Goal: Complete application form

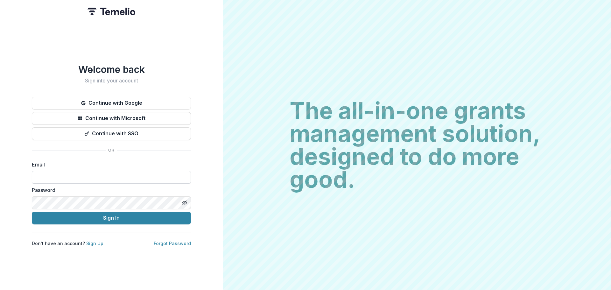
drag, startPoint x: 129, startPoint y: 173, endPoint x: 127, endPoint y: 176, distance: 3.4
click at [129, 173] on input at bounding box center [111, 177] width 159 height 13
type input "**********"
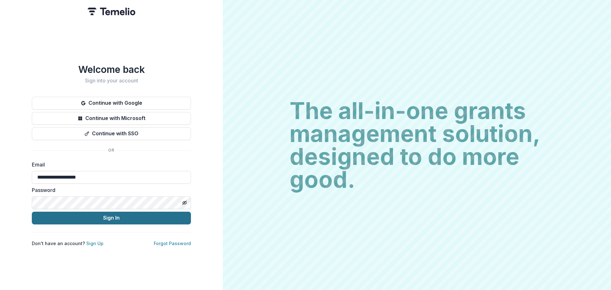
click at [96, 218] on button "Sign In" at bounding box center [111, 218] width 159 height 13
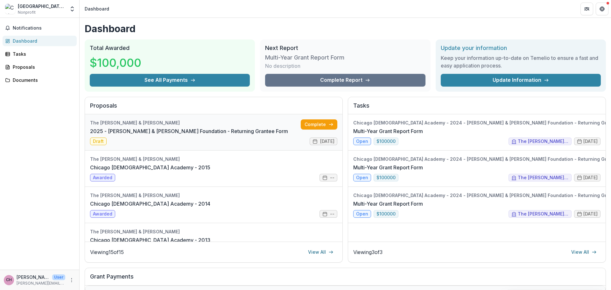
click at [118, 131] on link "2025 - [PERSON_NAME] & [PERSON_NAME] Foundation - Returning Grantee Form" at bounding box center [189, 131] width 198 height 8
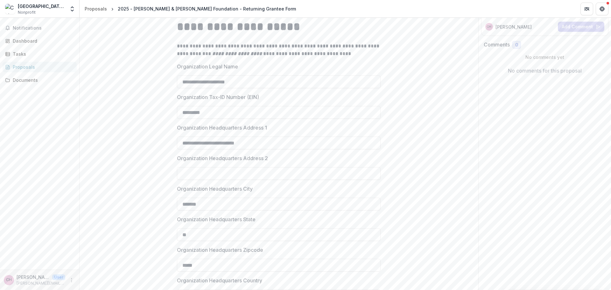
scroll to position [127, 0]
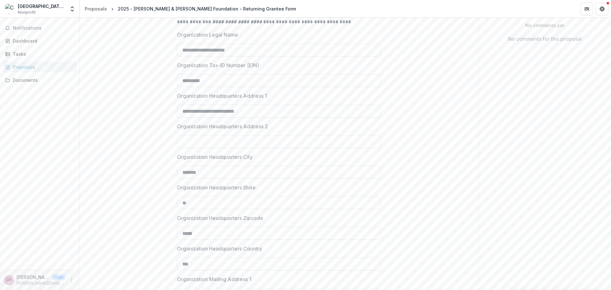
click at [191, 110] on input "**********" at bounding box center [279, 111] width 204 height 13
click at [188, 107] on input "**********" at bounding box center [279, 111] width 204 height 13
click at [190, 110] on input "**********" at bounding box center [279, 111] width 204 height 13
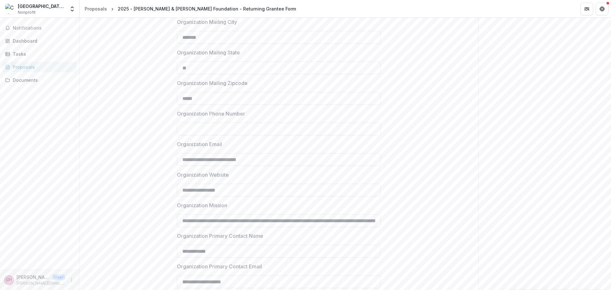
scroll to position [472, 0]
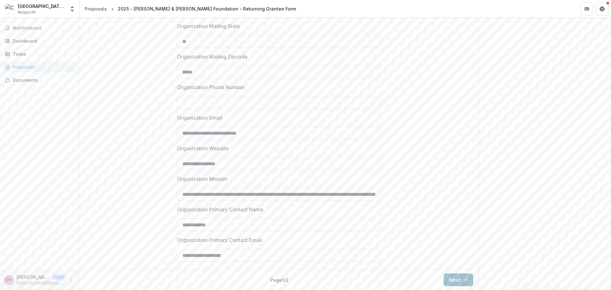
type input "**********"
click at [460, 278] on button "Next" at bounding box center [459, 279] width 30 height 13
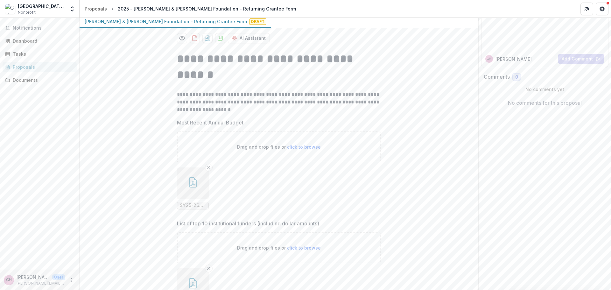
scroll to position [64, 0]
click at [194, 194] on button "button" at bounding box center [193, 183] width 32 height 32
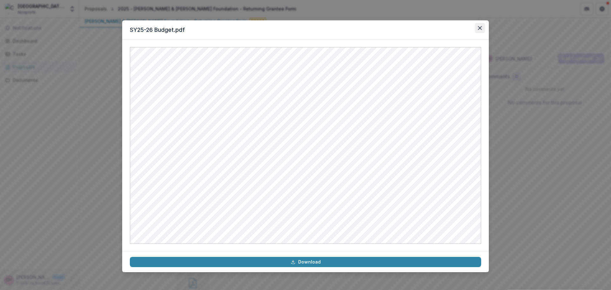
click at [481, 28] on icon "Close" at bounding box center [480, 28] width 4 height 4
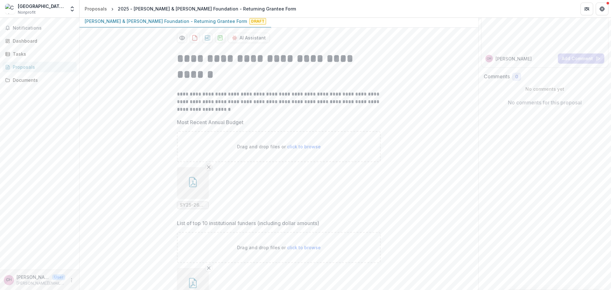
click at [207, 167] on icon "Remove File" at bounding box center [208, 166] width 5 height 5
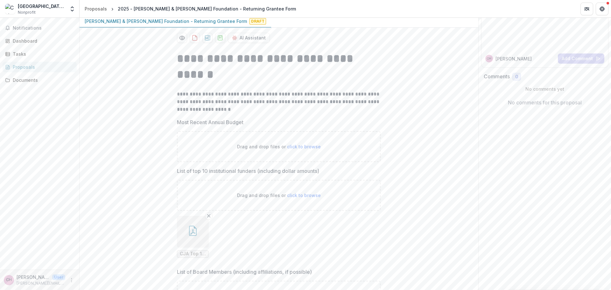
click at [299, 144] on span "click to browse" at bounding box center [304, 146] width 34 height 5
type input "**********"
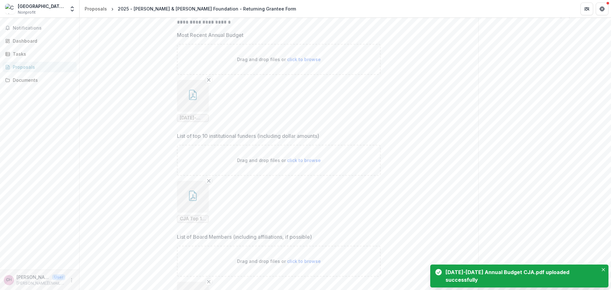
scroll to position [159, 0]
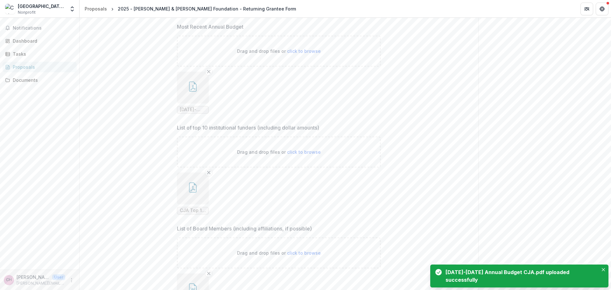
click at [189, 193] on button "button" at bounding box center [193, 188] width 32 height 32
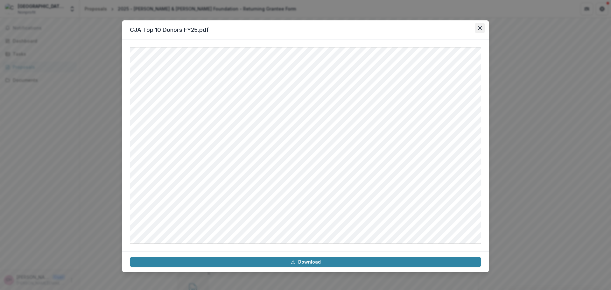
drag, startPoint x: 484, startPoint y: 22, endPoint x: 481, endPoint y: 26, distance: 5.0
click at [484, 23] on header "CJA Top 10 Donors FY25.pdf" at bounding box center [305, 29] width 367 height 19
click at [481, 26] on icon "Close" at bounding box center [480, 28] width 4 height 4
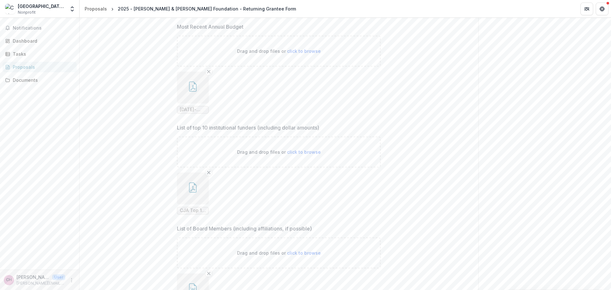
click at [196, 86] on icon "button" at bounding box center [193, 86] width 10 height 10
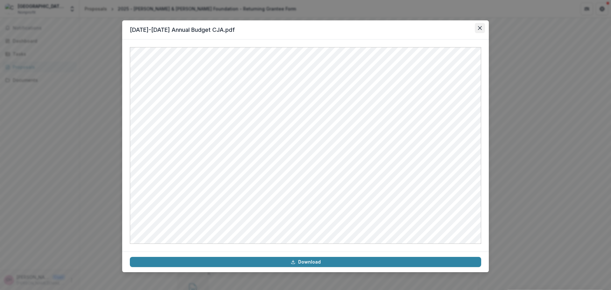
click at [481, 29] on icon "Close" at bounding box center [480, 28] width 4 height 4
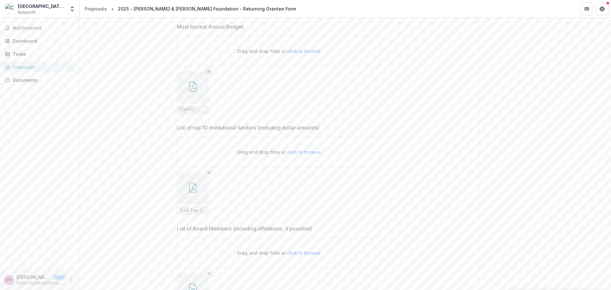
click at [209, 69] on icon "Remove File" at bounding box center [208, 71] width 5 height 5
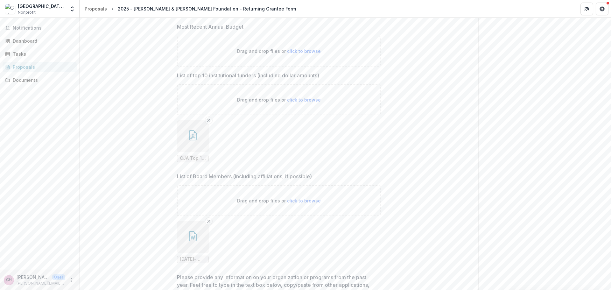
click at [296, 53] on span "click to browse" at bounding box center [304, 50] width 34 height 5
type input "**********"
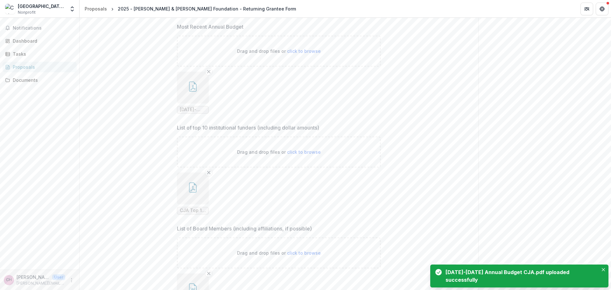
click at [193, 87] on icon "button" at bounding box center [193, 86] width 10 height 10
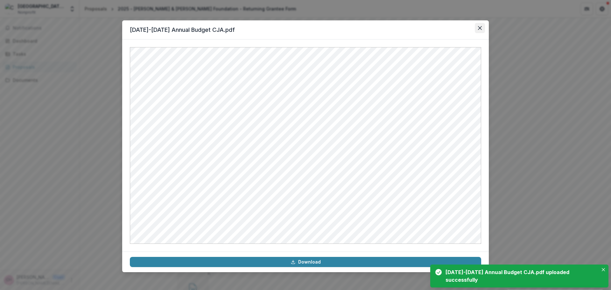
click at [479, 28] on icon "Close" at bounding box center [480, 28] width 4 height 4
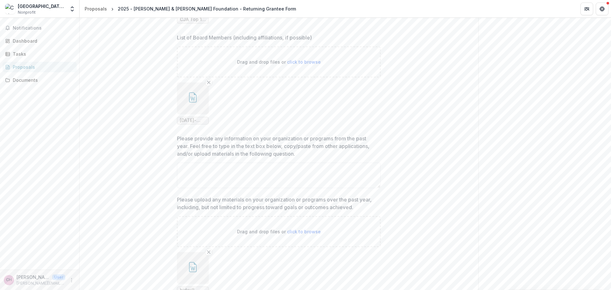
scroll to position [382, 0]
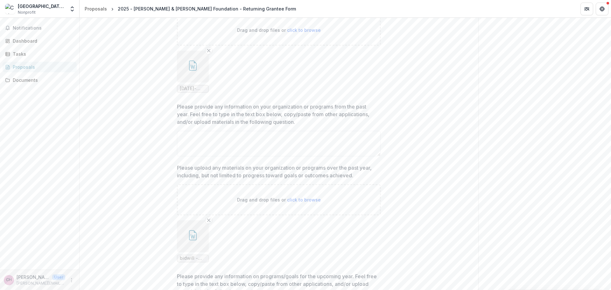
click at [198, 69] on button "button" at bounding box center [193, 67] width 32 height 32
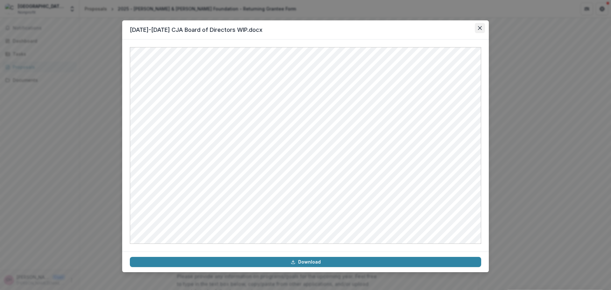
click at [481, 27] on icon "Close" at bounding box center [480, 28] width 4 height 4
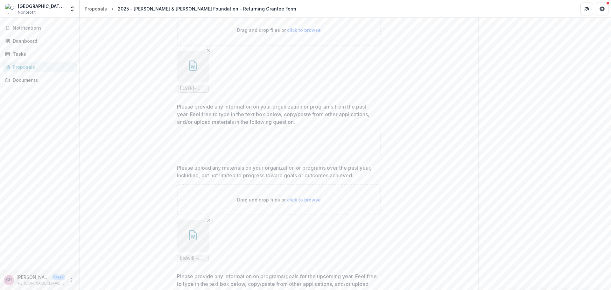
scroll to position [350, 0]
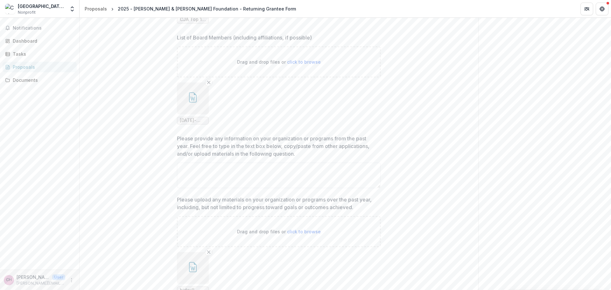
click at [189, 105] on button "button" at bounding box center [193, 98] width 32 height 32
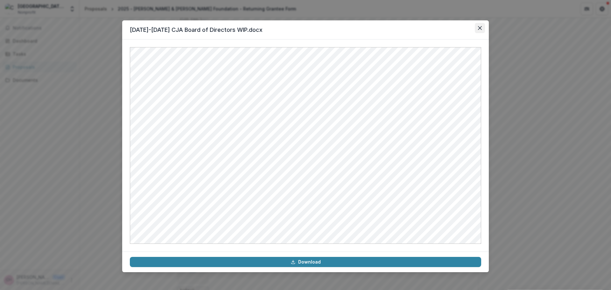
click at [481, 29] on icon "Close" at bounding box center [480, 28] width 4 height 4
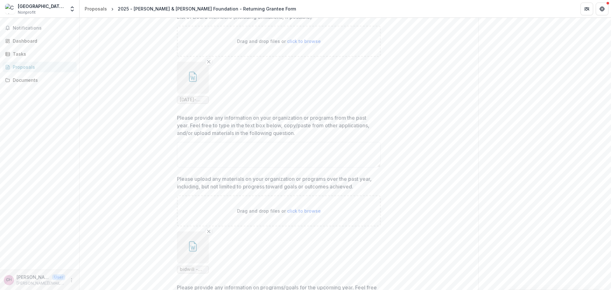
scroll to position [382, 0]
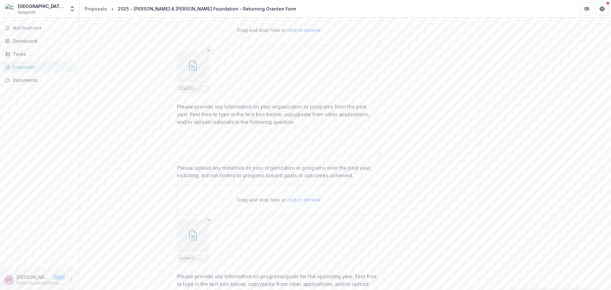
click at [194, 239] on icon "button" at bounding box center [193, 235] width 10 height 10
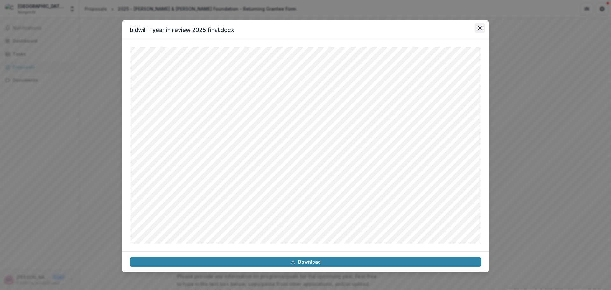
click at [480, 27] on icon "Close" at bounding box center [480, 28] width 4 height 4
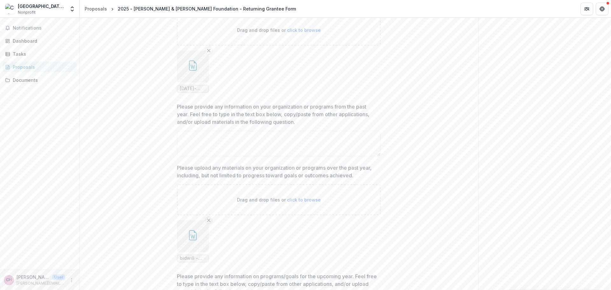
click at [208, 219] on icon "Remove File" at bounding box center [208, 220] width 5 height 5
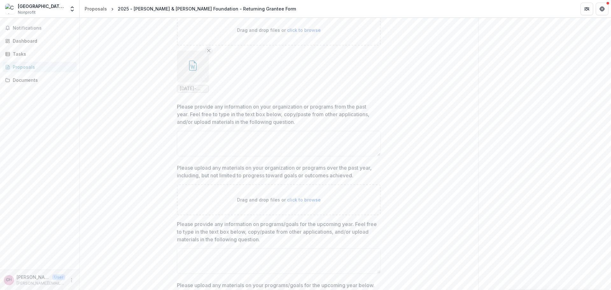
click at [210, 52] on icon "Remove File" at bounding box center [208, 50] width 5 height 5
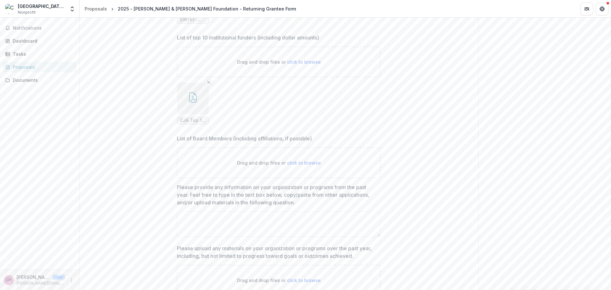
scroll to position [281, 0]
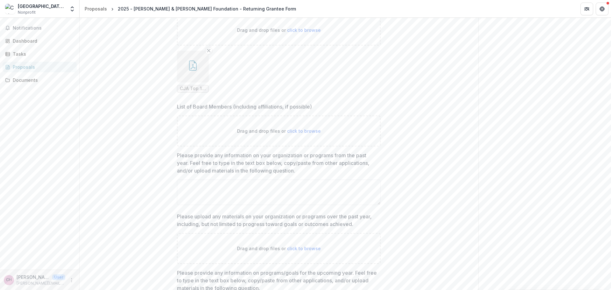
click at [296, 132] on span "click to browse" at bounding box center [304, 130] width 34 height 5
type input "**********"
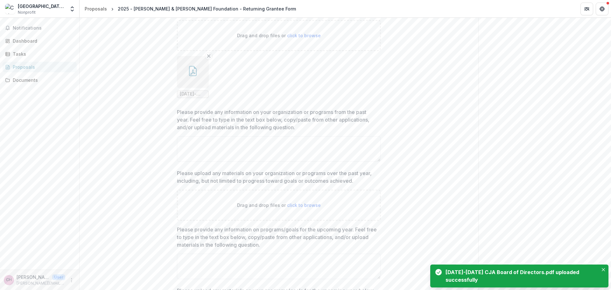
scroll to position [408, 0]
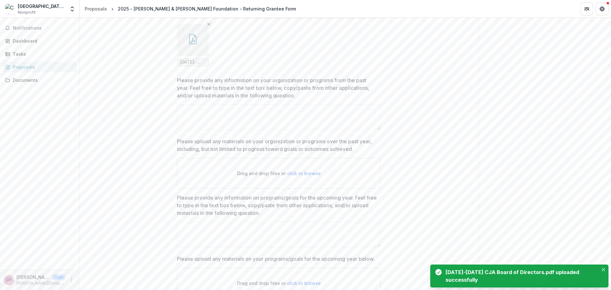
click at [297, 172] on span "click to browse" at bounding box center [304, 173] width 34 height 5
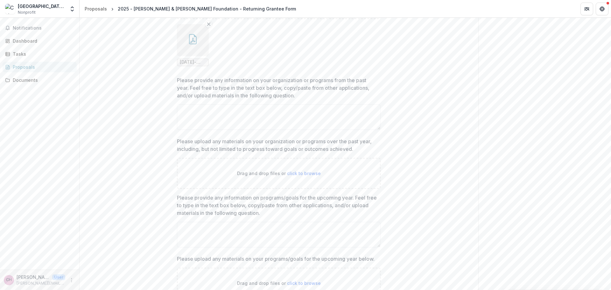
type input "**********"
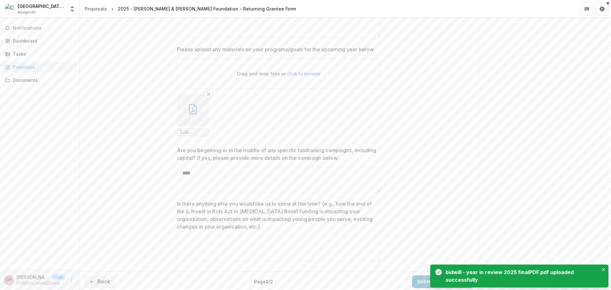
scroll to position [672, 0]
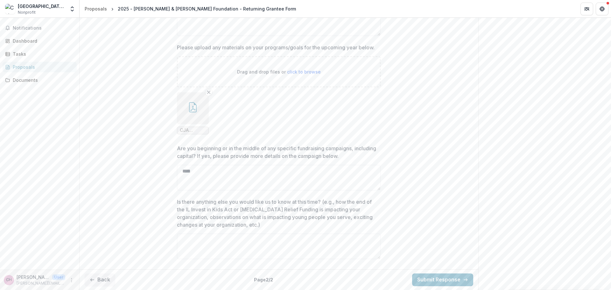
click at [194, 107] on icon "button" at bounding box center [193, 107] width 10 height 10
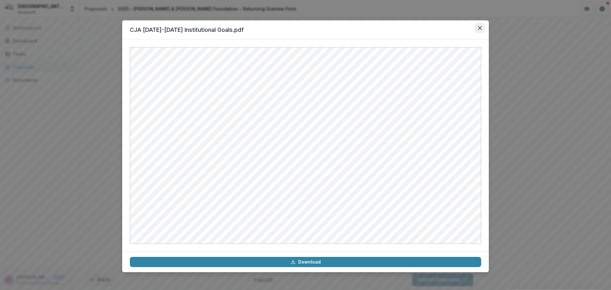
click at [479, 26] on button "Close" at bounding box center [480, 28] width 10 height 10
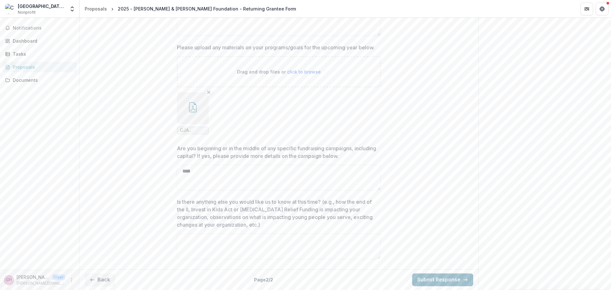
click at [422, 282] on button "Submit Response" at bounding box center [442, 279] width 61 height 13
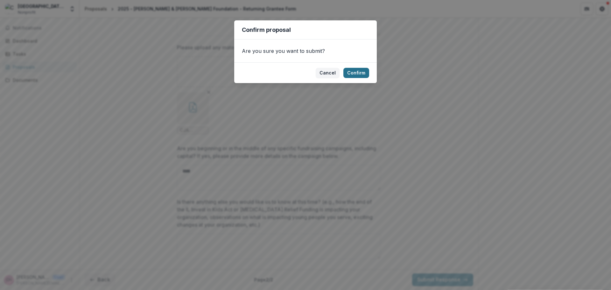
click at [355, 73] on button "Confirm" at bounding box center [356, 73] width 26 height 10
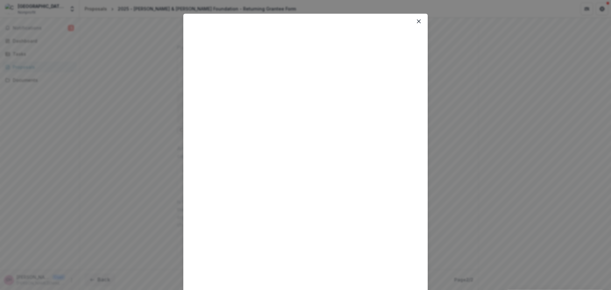
scroll to position [0, 0]
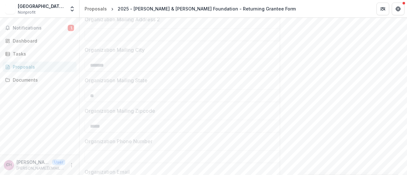
scroll to position [619, 0]
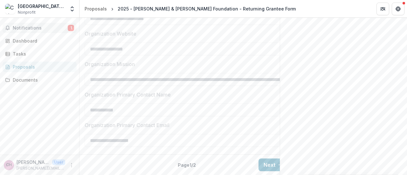
click at [48, 27] on span "Notifications" at bounding box center [40, 27] width 55 height 5
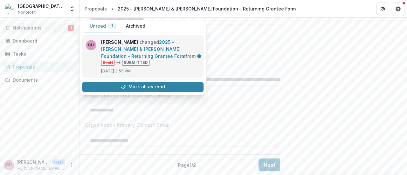
click at [125, 59] on link "2025 - [PERSON_NAME] & [PERSON_NAME] Foundation - Returning Grantee Form" at bounding box center [143, 48] width 84 height 19
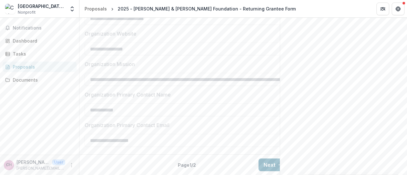
click at [272, 159] on button "Next" at bounding box center [274, 165] width 30 height 13
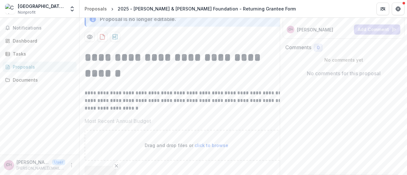
scroll to position [87, 0]
